Goal: Check status: Check status

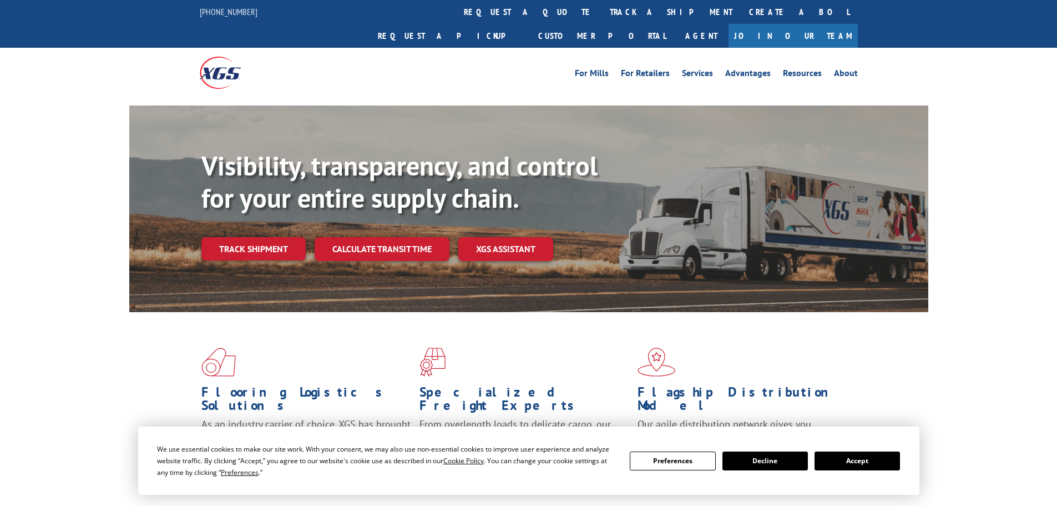
click at [250, 237] on link "Track shipment" at bounding box center [253, 248] width 104 height 23
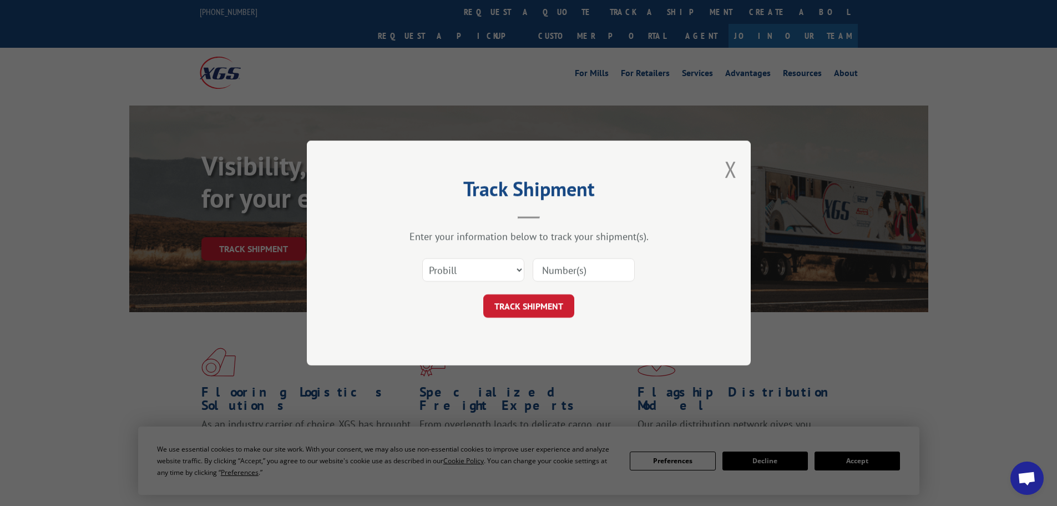
click at [546, 269] on input at bounding box center [584, 269] width 102 height 23
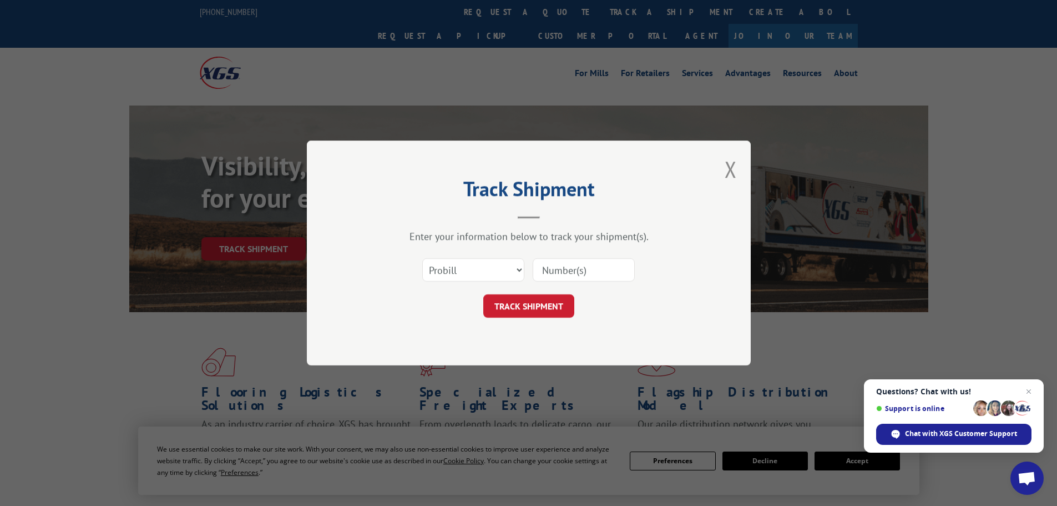
paste input "480319"
type input "480319"
click at [518, 311] on button "TRACK SHIPMENT" at bounding box center [528, 305] width 91 height 23
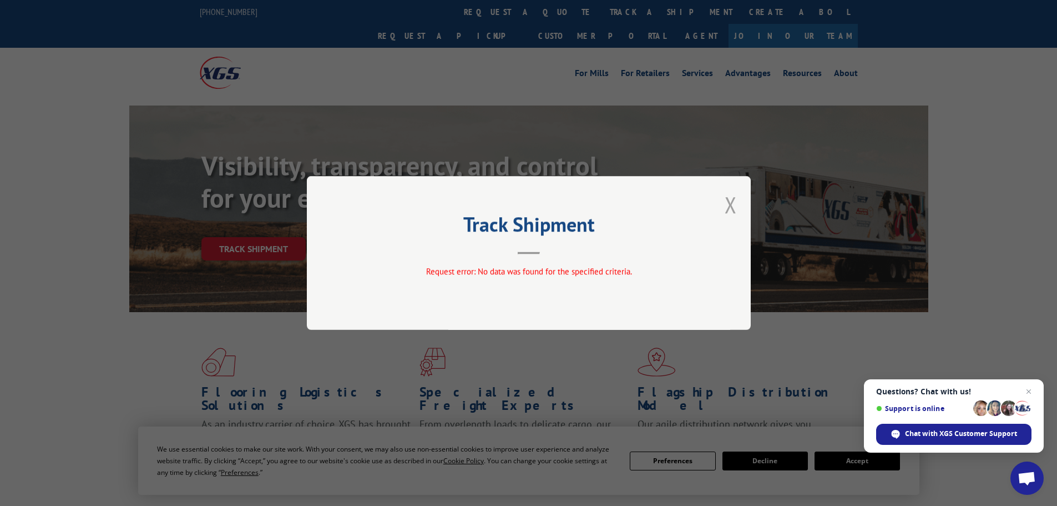
click at [727, 206] on button "Close modal" at bounding box center [731, 204] width 12 height 29
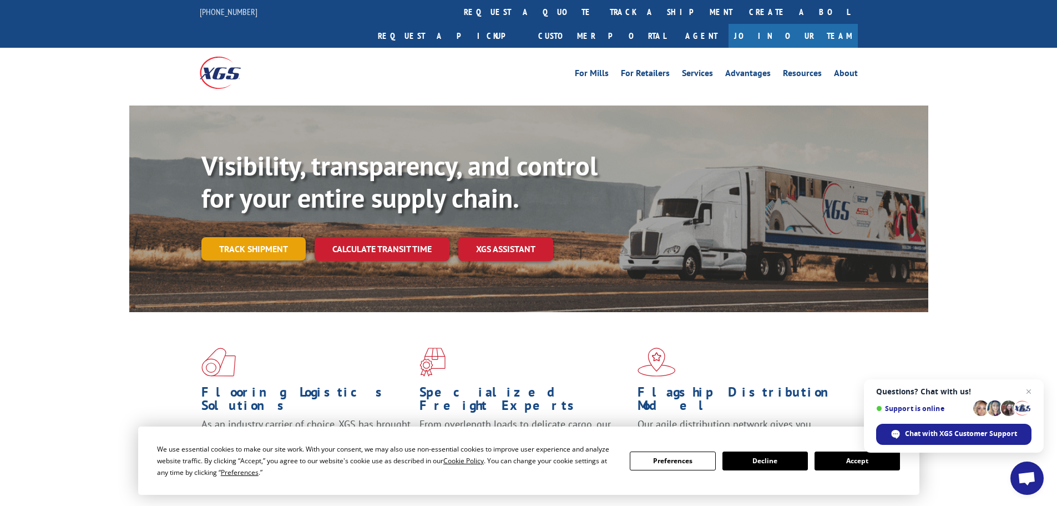
click at [249, 237] on link "Track shipment" at bounding box center [253, 248] width 104 height 23
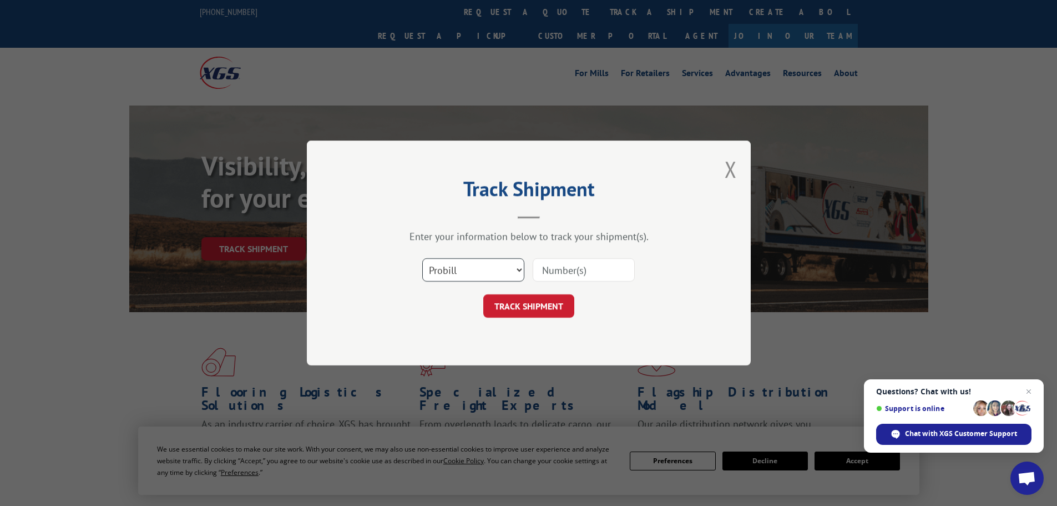
click at [486, 271] on select "Select category... Probill BOL PO" at bounding box center [473, 269] width 102 height 23
select select "po"
click at [422, 258] on select "Select category... Probill BOL PO" at bounding box center [473, 269] width 102 height 23
click at [570, 271] on input at bounding box center [584, 269] width 102 height 23
paste input "56532607"
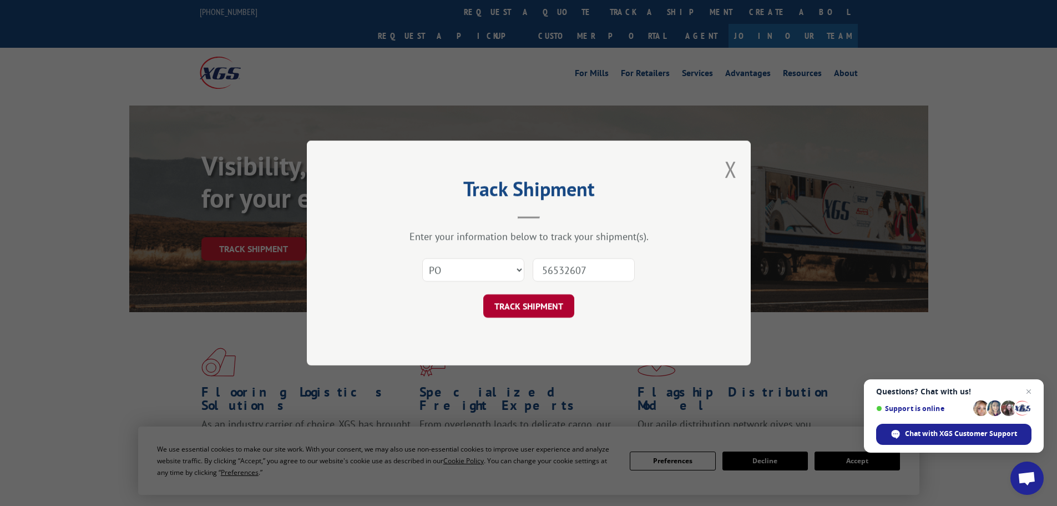
type input "56532607"
click at [521, 310] on button "TRACK SHIPMENT" at bounding box center [528, 305] width 91 height 23
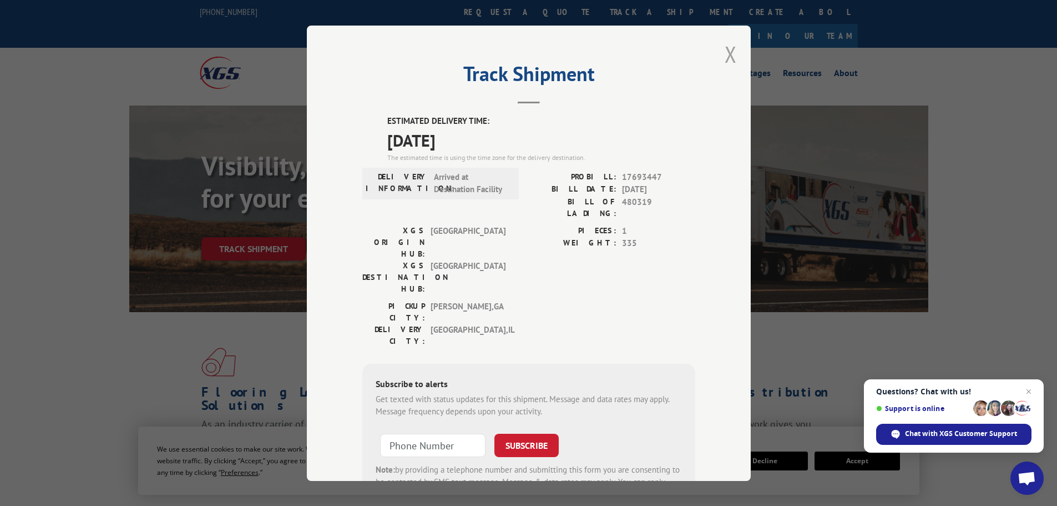
click at [726, 53] on button "Close modal" at bounding box center [731, 53] width 12 height 29
